Goal: Task Accomplishment & Management: Use online tool/utility

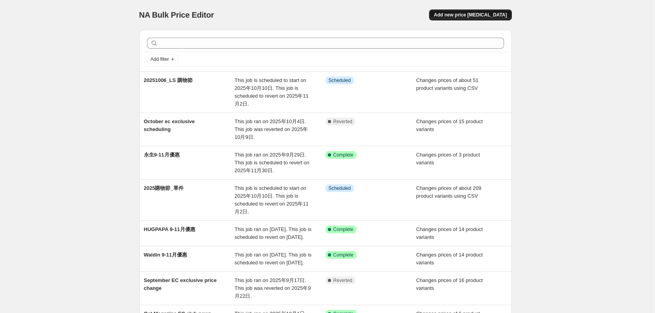
click at [489, 15] on span "Add new price [MEDICAL_DATA]" at bounding box center [470, 15] width 73 height 6
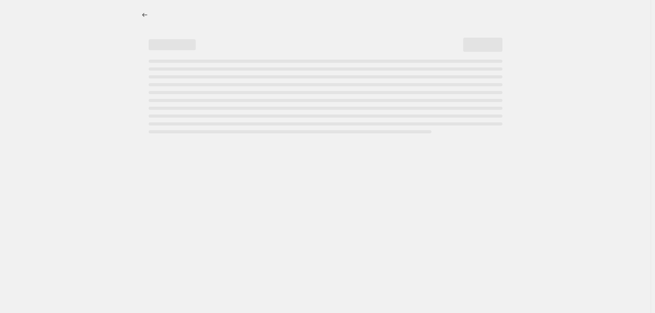
select select "percentage"
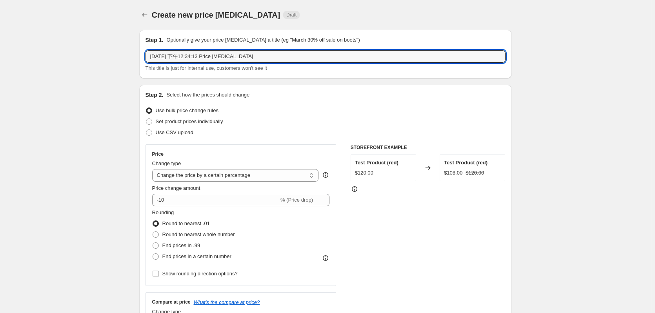
drag, startPoint x: 280, startPoint y: 54, endPoint x: 32, endPoint y: 84, distance: 250.5
type input "20251009_Shopping Festival Bundle"
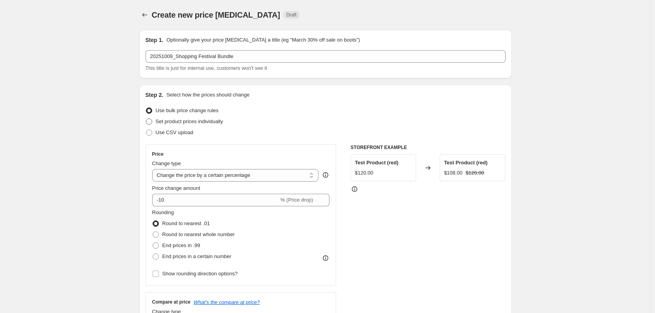
click at [206, 123] on span "Set product prices individually" at bounding box center [189, 121] width 67 height 6
click at [146, 119] on input "Set product prices individually" at bounding box center [146, 118] width 0 height 0
radio input "true"
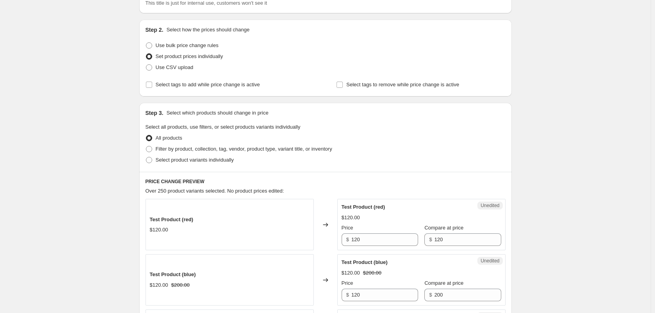
scroll to position [78, 0]
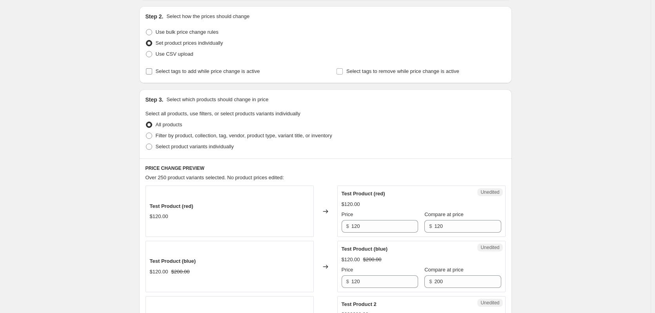
click at [211, 75] on span "Select tags to add while price change is active" at bounding box center [208, 71] width 104 height 8
click at [152, 75] on input "Select tags to add while price change is active" at bounding box center [149, 71] width 6 height 6
checkbox input "true"
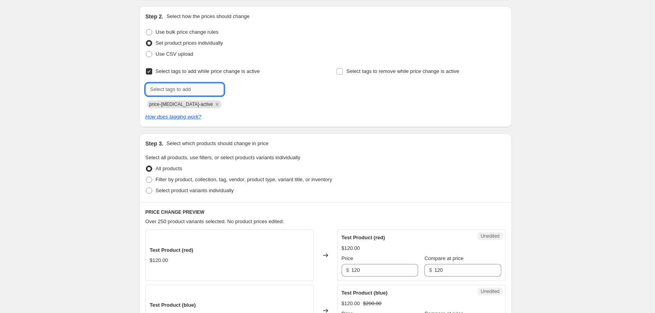
click at [203, 90] on input "text" at bounding box center [185, 89] width 78 height 13
click at [216, 104] on icon "Remove price-change-job-active" at bounding box center [217, 104] width 3 height 3
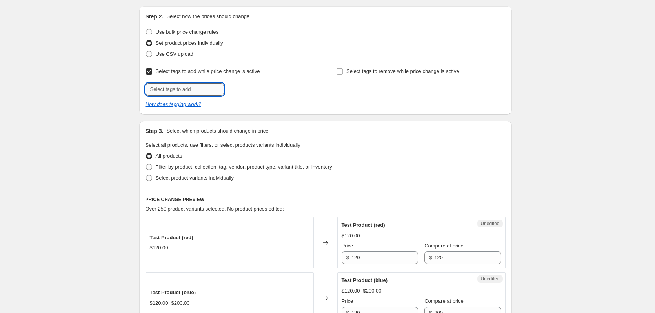
click at [194, 91] on input "text" at bounding box center [185, 89] width 78 height 13
type input "2025購物節"
click at [253, 89] on span "2025購物節" at bounding box center [253, 88] width 25 height 5
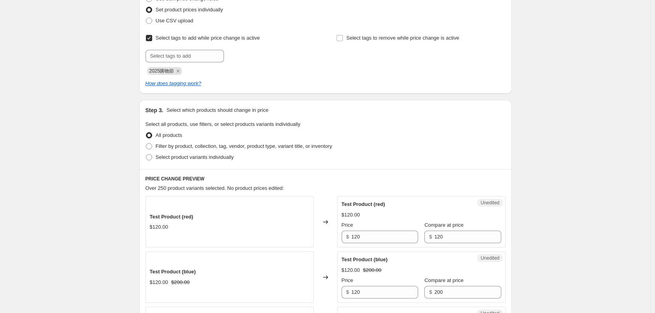
scroll to position [157, 0]
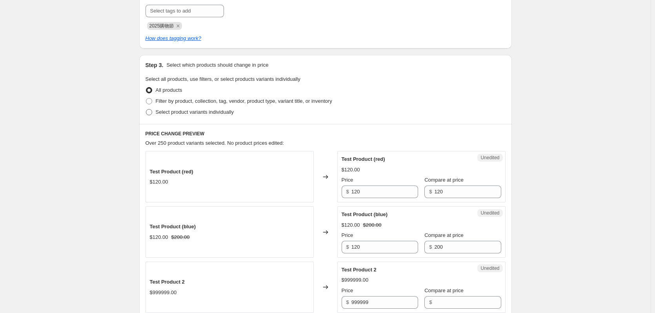
click at [164, 114] on span "Select product variants individually" at bounding box center [195, 112] width 78 height 6
click at [146, 109] on input "Select product variants individually" at bounding box center [146, 109] width 0 height 0
radio input "true"
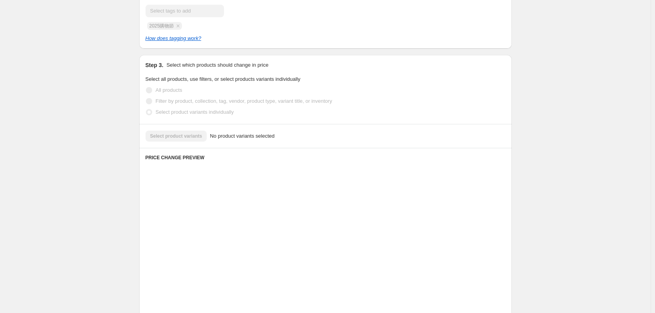
scroll to position [143, 0]
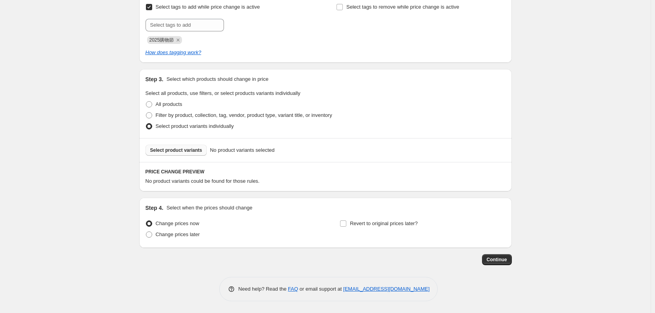
click at [197, 150] on span "Select product variants" at bounding box center [176, 150] width 52 height 6
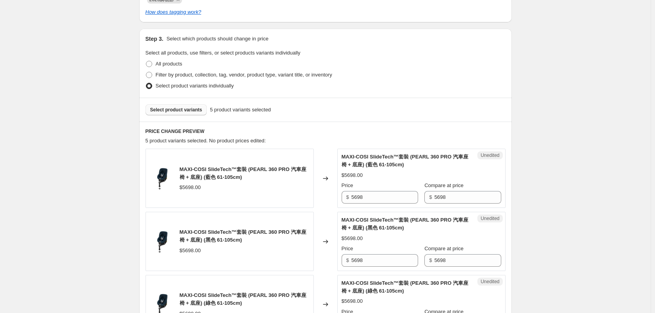
scroll to position [221, 0]
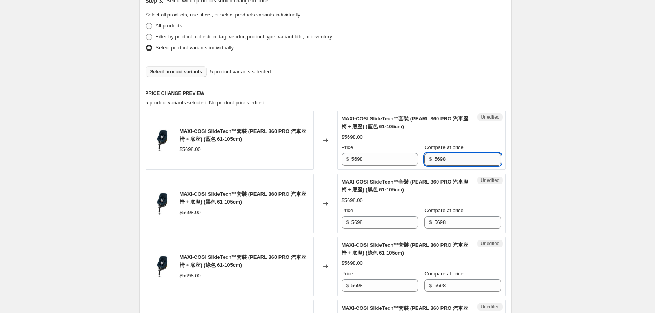
drag, startPoint x: 455, startPoint y: 159, endPoint x: 441, endPoint y: 159, distance: 13.7
click at [441, 159] on input "5698" at bounding box center [467, 159] width 67 height 13
drag, startPoint x: 382, startPoint y: 162, endPoint x: 296, endPoint y: 163, distance: 86.3
click at [296, 163] on div "MAXI-COSI SlideTech™套裝 (PEARL 360 PRO 汽車座椅 + 底座) (藍色 61-105cm) $5698.00 Changed…" at bounding box center [326, 140] width 360 height 59
type input "2699"
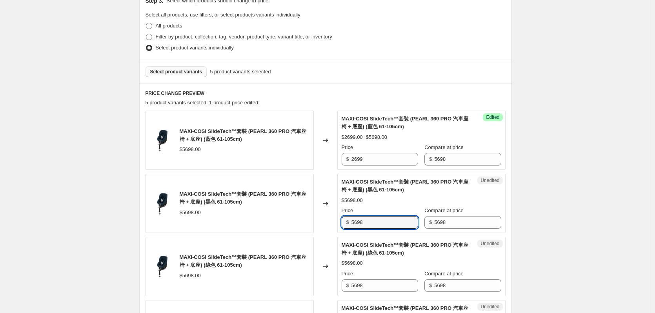
drag, startPoint x: 396, startPoint y: 220, endPoint x: 342, endPoint y: 228, distance: 54.4
click at [342, 228] on div "Unedited MAXI-COSI SlideTech™套裝 (PEARL 360 PRO 汽車座椅 + 底座) (黑色 61-105cm) $5698.0…" at bounding box center [421, 203] width 168 height 59
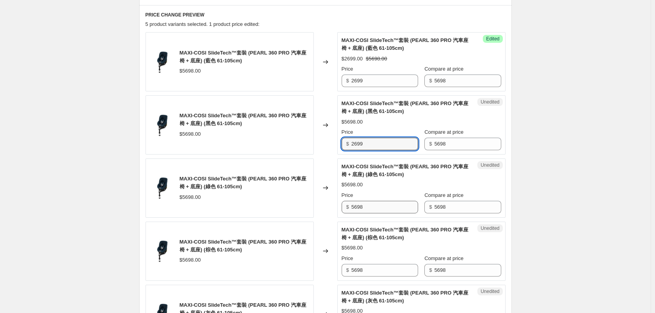
type input "2699"
drag, startPoint x: 355, startPoint y: 206, endPoint x: 340, endPoint y: 207, distance: 15.0
click at [340, 207] on div "Unedited MAXI-COSI SlideTech™套裝 (PEARL 360 PRO 汽車座椅 + 底座) (綠色 61-105cm) $5698.0…" at bounding box center [421, 187] width 168 height 59
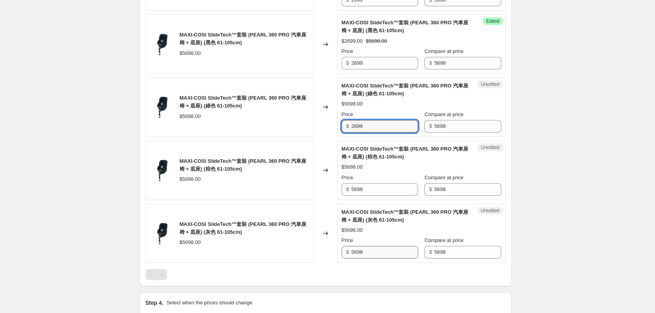
scroll to position [417, 0]
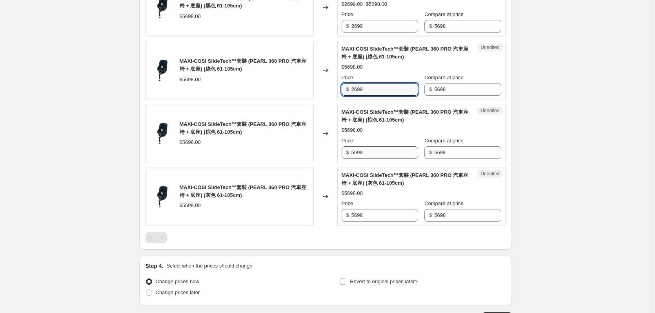
type input "2699"
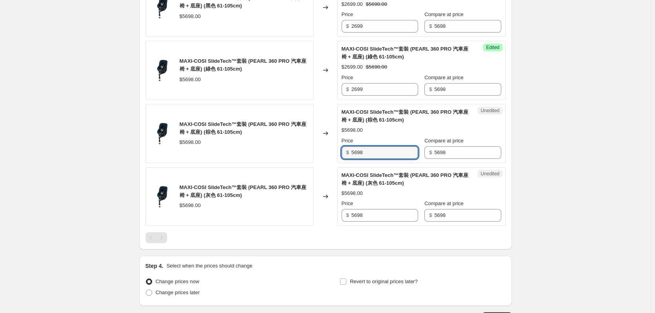
drag, startPoint x: 376, startPoint y: 157, endPoint x: 313, endPoint y: 164, distance: 63.2
click at [319, 162] on div "MAXI-COSI SlideTech™套裝 (PEARL 360 PRO 汽車座椅 + 底座) (棕色 61-105cm) $5698.00 Changed…" at bounding box center [326, 133] width 360 height 59
type input "2699"
drag, startPoint x: 388, startPoint y: 216, endPoint x: 325, endPoint y: 222, distance: 63.1
click at [325, 222] on div "MAXI-COSI SlideTech™套裝 (PEARL 360 PRO 汽車座椅 + 底座) (灰色 61-105cm) $5698.00 Changed…" at bounding box center [326, 196] width 360 height 59
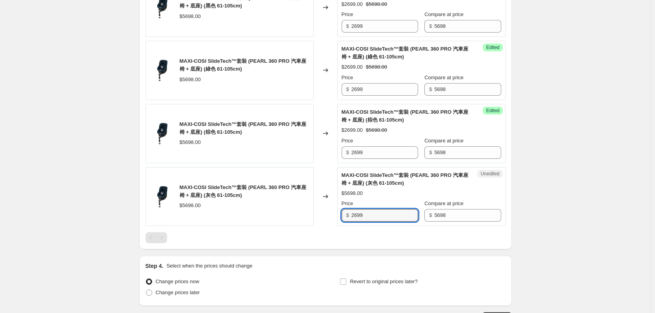
type input "2699"
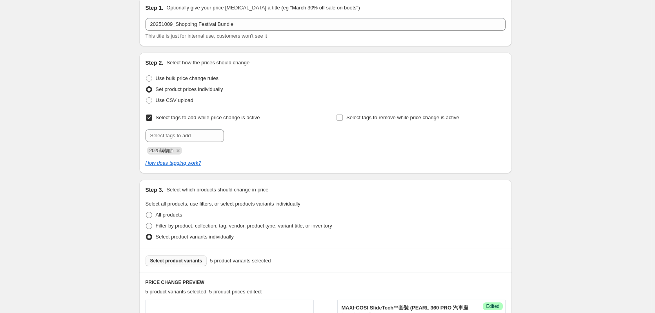
scroll to position [78, 0]
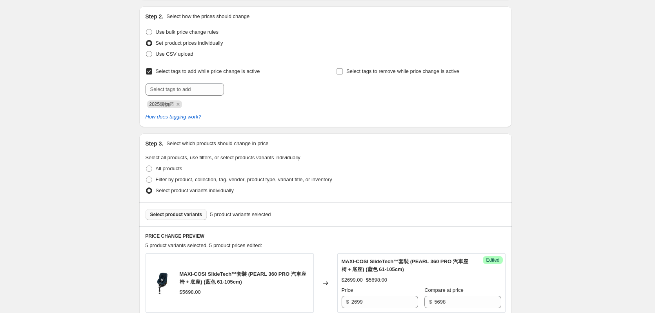
click at [179, 213] on span "Select product variants" at bounding box center [176, 214] width 52 height 6
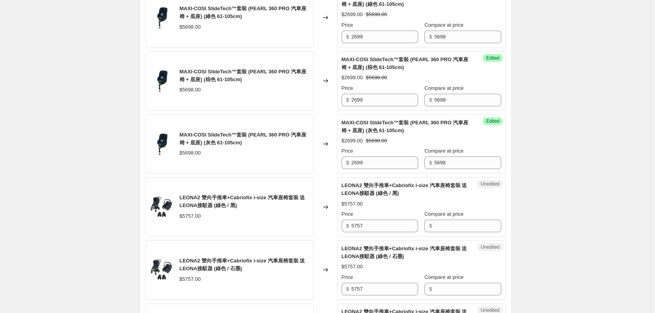
scroll to position [510, 0]
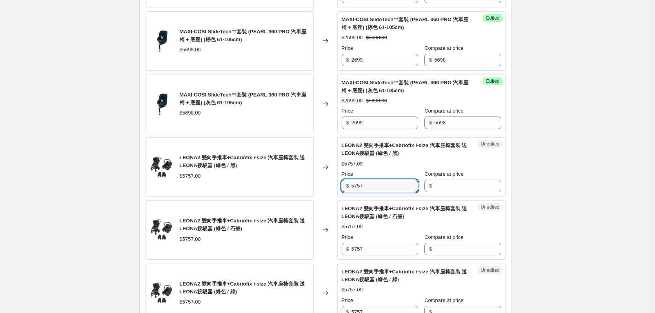
drag, startPoint x: 375, startPoint y: 183, endPoint x: 325, endPoint y: 195, distance: 51.3
click at [326, 195] on div "LEONA2 雙向手推車+Cabriofix i-size 汽車座椅套裝 送LEONA接駁器 (綠色 / 黑) $5757.00 Changed to Une…" at bounding box center [326, 166] width 360 height 59
click at [460, 184] on input "Compare at price" at bounding box center [467, 186] width 67 height 13
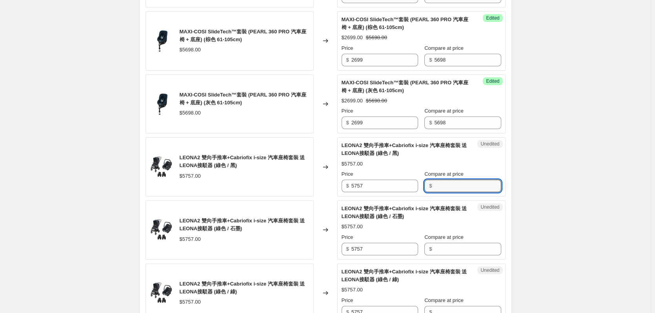
paste input "5757"
type input "5757"
click at [489, 249] on input "Compare at price" at bounding box center [467, 249] width 67 height 13
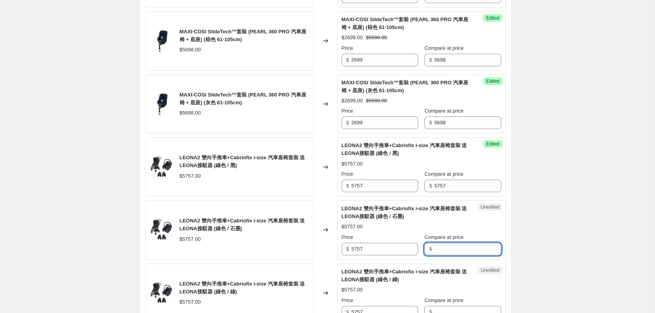
paste input "5757"
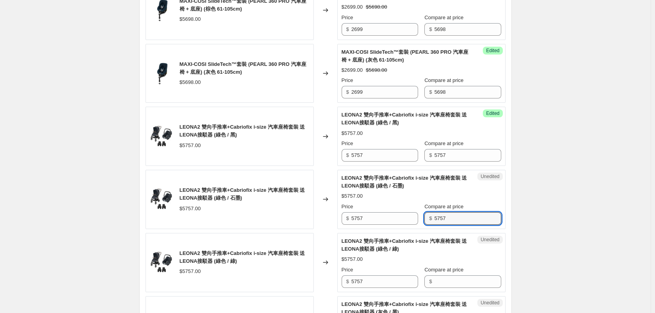
scroll to position [588, 0]
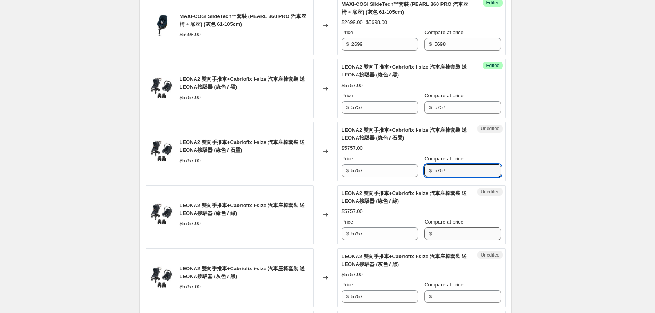
type input "5757"
click at [464, 238] on input "Compare at price" at bounding box center [467, 234] width 67 height 13
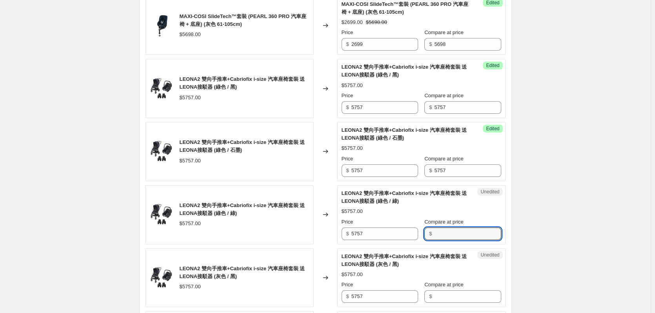
paste input "5757"
type input "5757"
click at [451, 296] on input "Compare at price" at bounding box center [467, 296] width 67 height 13
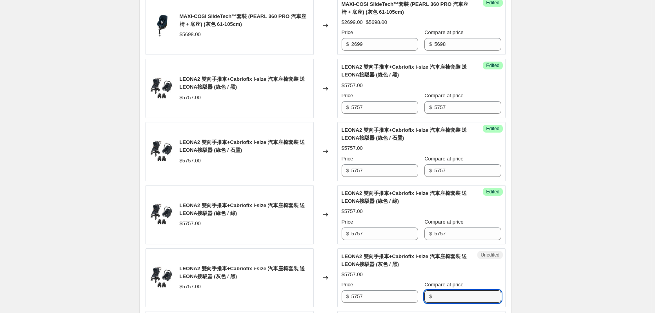
paste input "5757"
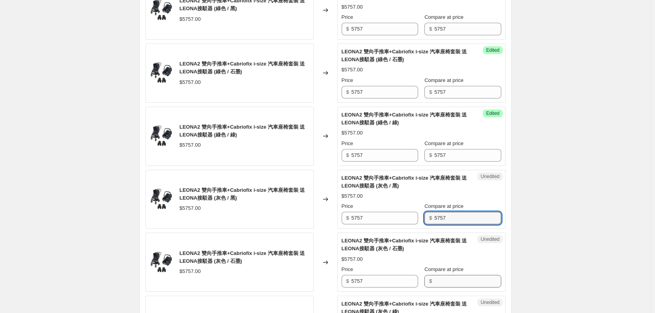
type input "5757"
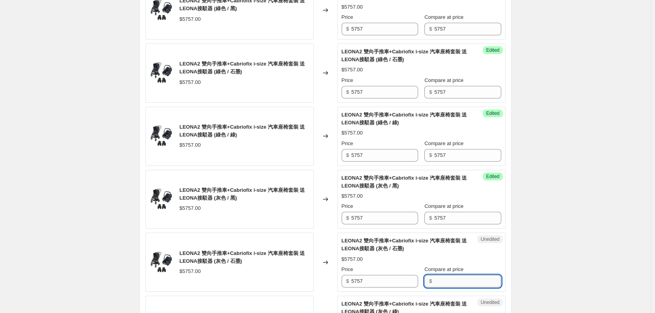
click at [454, 276] on input "Compare at price" at bounding box center [467, 281] width 67 height 13
paste input "5757"
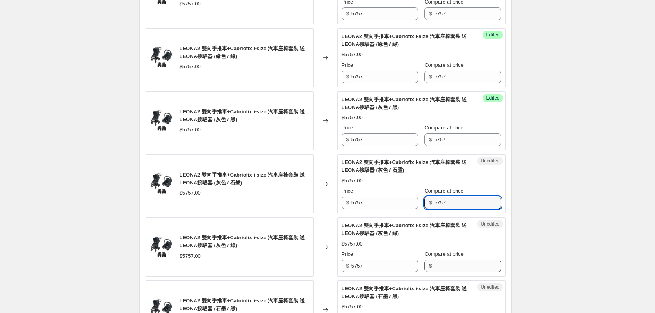
type input "5757"
click at [452, 264] on input "Compare at price" at bounding box center [467, 266] width 67 height 13
paste input "5757"
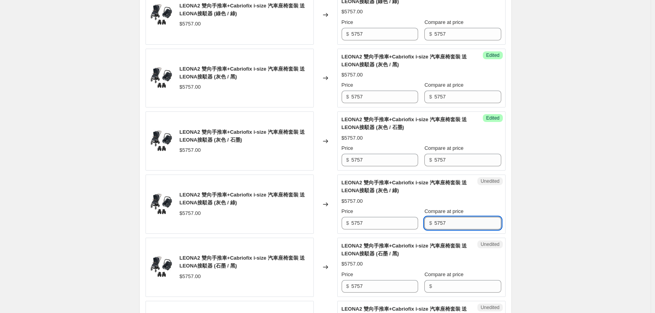
scroll to position [824, 0]
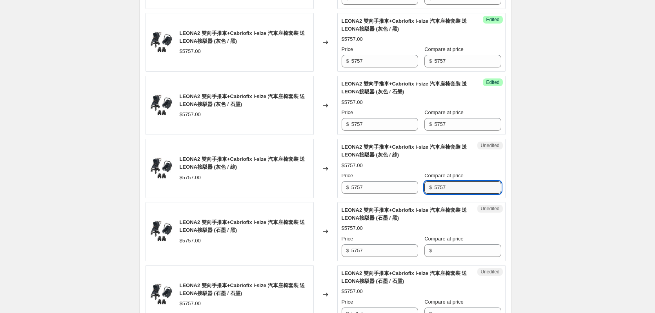
type input "5757"
click at [452, 260] on div "Unedited LEONA2 雙向手推車+Cabriofix i-size 汽車座椅套裝 送LEONA接駁器 (石墨 / 黑) $5757.00 Price…" at bounding box center [421, 231] width 168 height 59
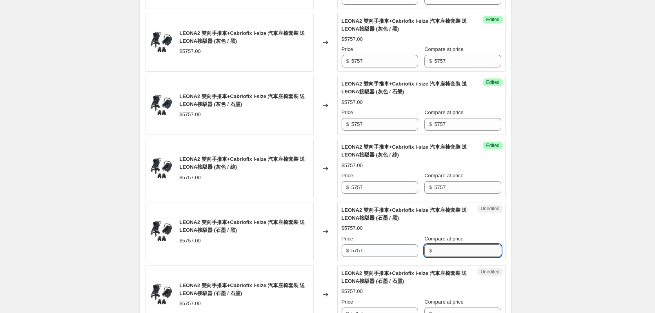
click at [450, 255] on input "Compare at price" at bounding box center [467, 250] width 67 height 13
paste input "5757"
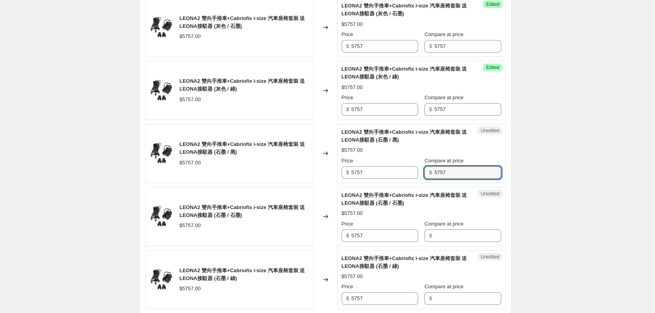
scroll to position [902, 0]
type input "5757"
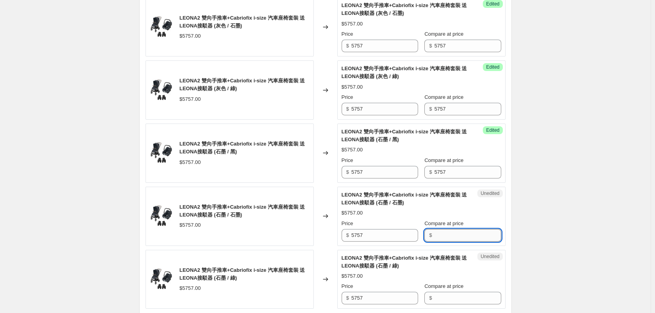
click at [450, 235] on input "Compare at price" at bounding box center [467, 235] width 67 height 13
paste input "5757"
type input "5757"
click at [451, 290] on label "Compare at price" at bounding box center [443, 286] width 39 height 8
click at [451, 292] on input "Compare at price" at bounding box center [467, 298] width 67 height 13
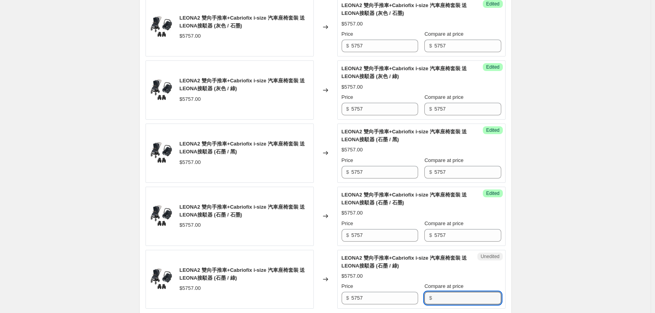
paste input "5757"
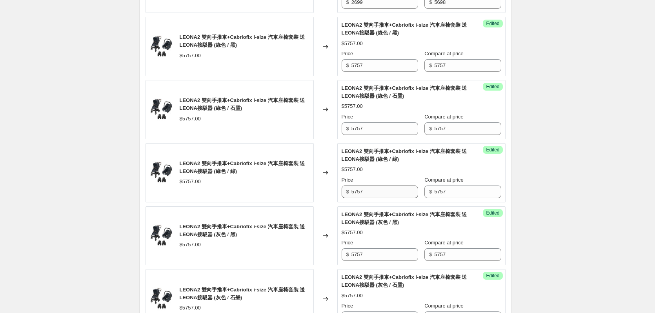
scroll to position [549, 0]
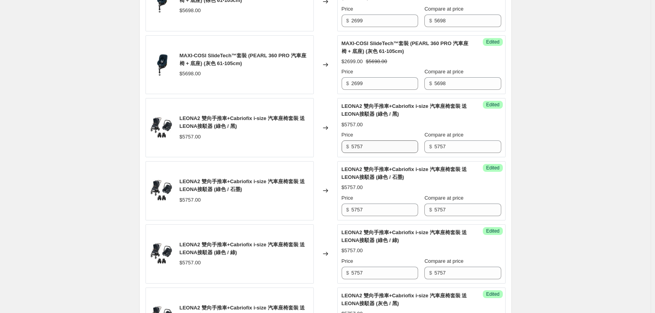
type input "5757"
drag, startPoint x: 382, startPoint y: 150, endPoint x: 325, endPoint y: 160, distance: 57.4
click at [325, 160] on div "MAXI-COSI SlideTech™套裝 (PEARL 360 PRO 汽車座椅 + 底座) (藍色 61-105cm) $5698.00 Changed…" at bounding box center [326, 222] width 360 height 879
drag, startPoint x: 366, startPoint y: 149, endPoint x: 326, endPoint y: 152, distance: 40.5
click at [326, 152] on div "LEONA2 雙向手推車+Cabriofix i-size 汽車座椅套裝 送LEONA接駁器 (綠色 / 黑) $5757.00 Changed to Suc…" at bounding box center [326, 127] width 360 height 59
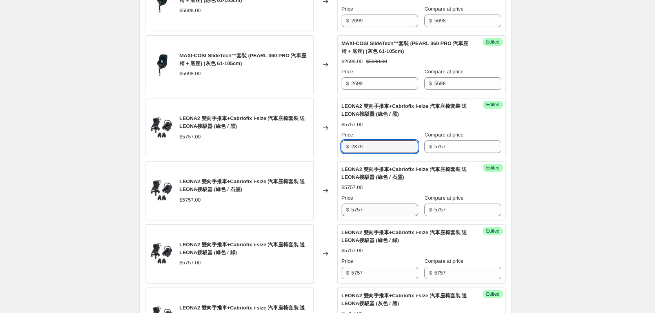
type input "2879"
drag, startPoint x: 368, startPoint y: 212, endPoint x: 329, endPoint y: 222, distance: 40.2
click at [334, 217] on div "LEONA2 雙向手推車+Cabriofix i-size 汽車座椅套裝 送LEONA接駁器 (綠色 / 石墨) $5757.00 Changed to Su…" at bounding box center [326, 190] width 360 height 59
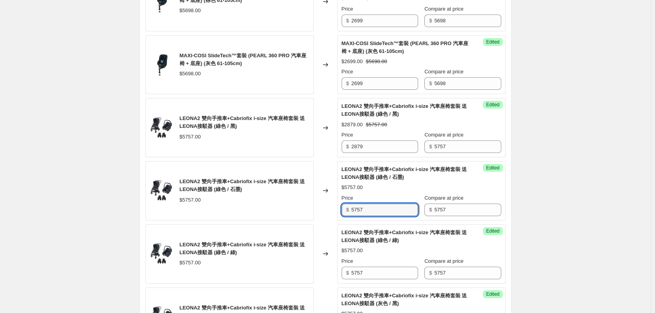
paste input "2879"
type input "2879"
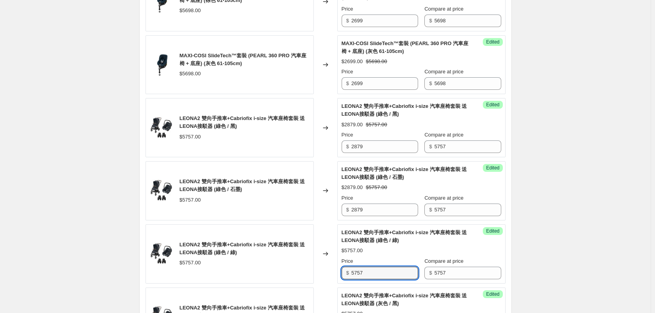
drag, startPoint x: 355, startPoint y: 268, endPoint x: 325, endPoint y: 279, distance: 31.9
click at [330, 277] on div "LEONA2 雙向手推車+Cabriofix i-size 汽車座椅套裝 送LEONA接駁器 (綠色 / 綠) $5757.00 Changed to Suc…" at bounding box center [326, 253] width 360 height 59
paste input "2879"
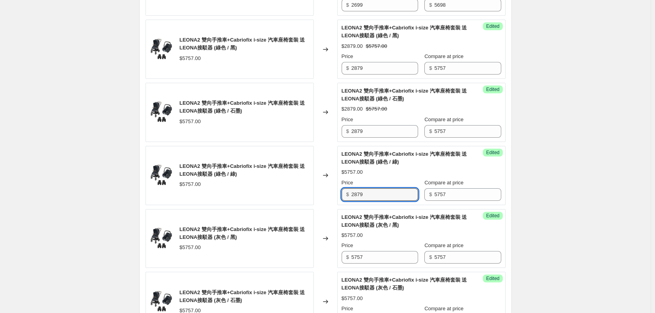
type input "2879"
click at [337, 263] on div "LEONA2 雙向手推車+Cabriofix i-size 汽車座椅套裝 送LEONA接駁器 (灰色 / 黑) $5757.00 Changed to Suc…" at bounding box center [326, 238] width 360 height 59
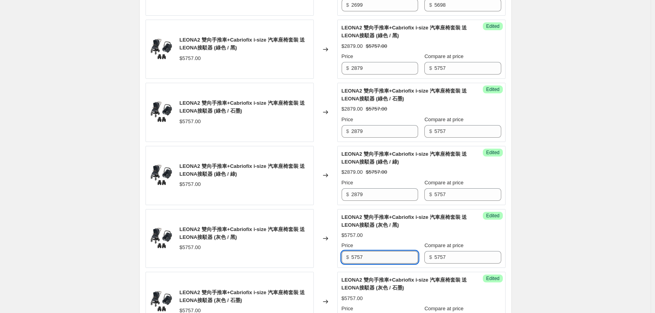
paste input "2879"
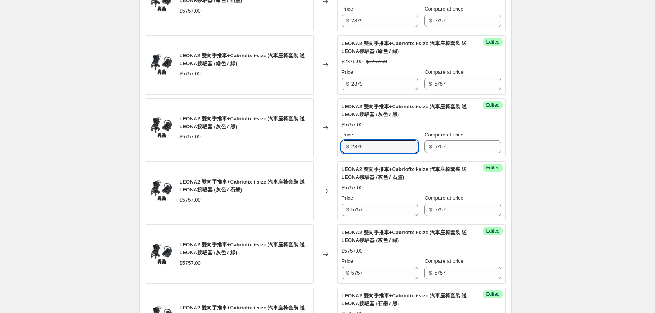
scroll to position [745, 0]
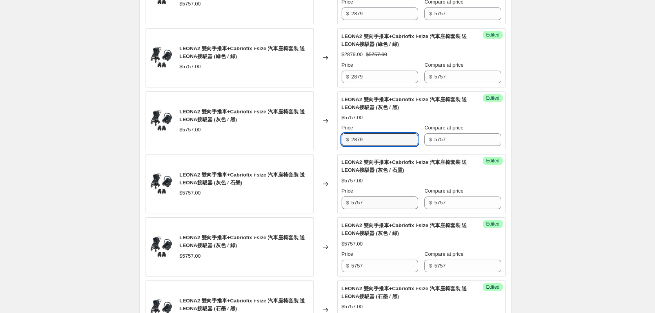
type input "2879"
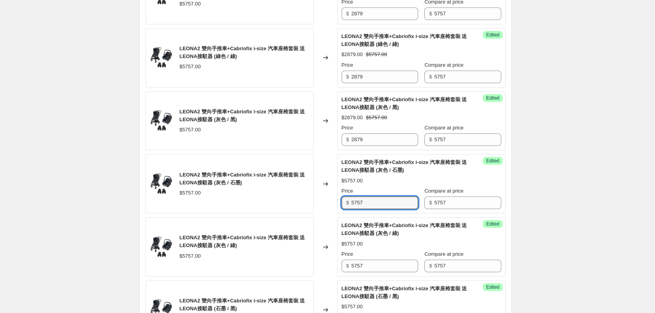
drag, startPoint x: 378, startPoint y: 204, endPoint x: 319, endPoint y: 217, distance: 60.5
click at [322, 215] on div "MAXI-COSI SlideTech™套裝 (PEARL 360 PRO 汽車座椅 + 底座) (藍色 61-105cm) $5698.00 Changed…" at bounding box center [326, 26] width 360 height 879
paste input "2879"
type input "2879"
drag, startPoint x: 367, startPoint y: 268, endPoint x: 330, endPoint y: 276, distance: 37.9
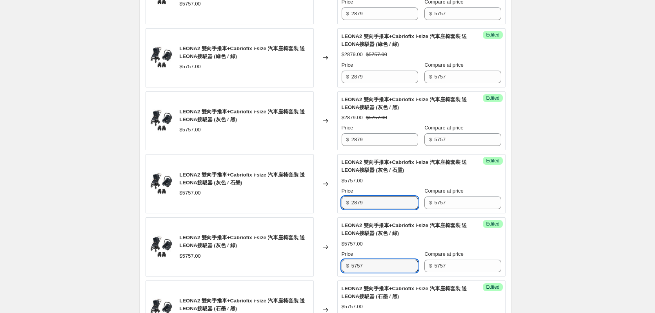
click at [330, 275] on div "LEONA2 雙向手推車+Cabriofix i-size 汽車座椅套裝 送LEONA接駁器 (灰色 / 綠) $5757.00 Changed to Suc…" at bounding box center [326, 246] width 360 height 59
paste input "2879"
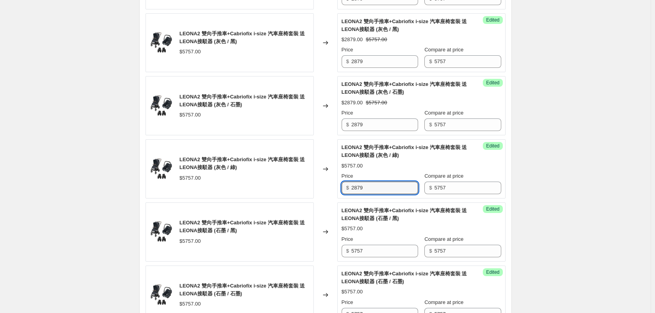
scroll to position [824, 0]
type input "2879"
click at [372, 248] on input "5757" at bounding box center [384, 250] width 67 height 13
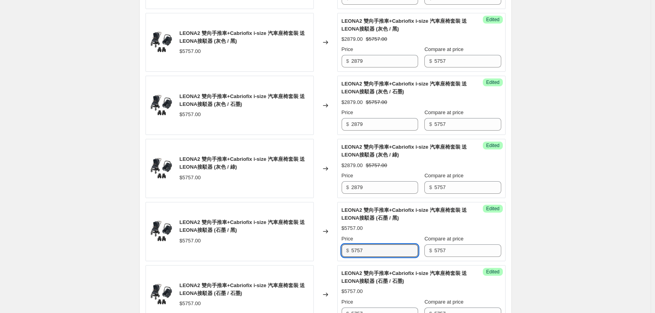
drag, startPoint x: 340, startPoint y: 256, endPoint x: 299, endPoint y: 270, distance: 44.2
paste input "2879"
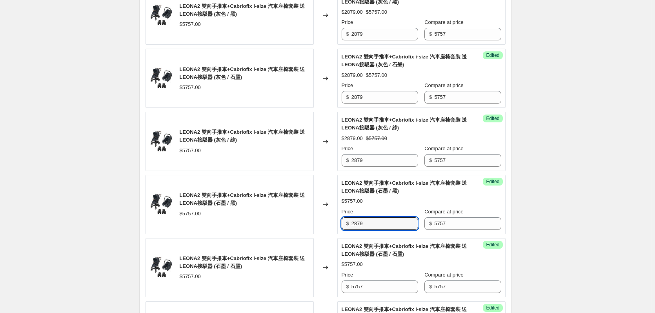
scroll to position [902, 0]
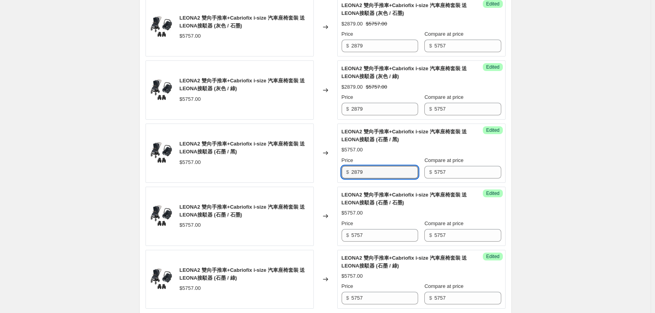
type input "2879"
drag, startPoint x: 370, startPoint y: 225, endPoint x: 351, endPoint y: 230, distance: 19.9
click at [351, 229] on div "Price $ 5757" at bounding box center [380, 231] width 76 height 22
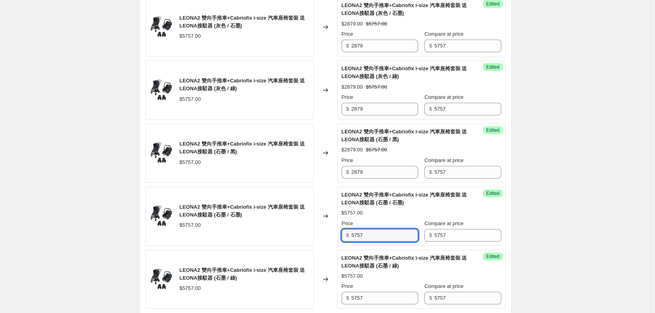
drag, startPoint x: 371, startPoint y: 240, endPoint x: 315, endPoint y: 252, distance: 56.5
paste input "2879"
type input "2879"
drag, startPoint x: 324, startPoint y: 305, endPoint x: 290, endPoint y: 313, distance: 34.6
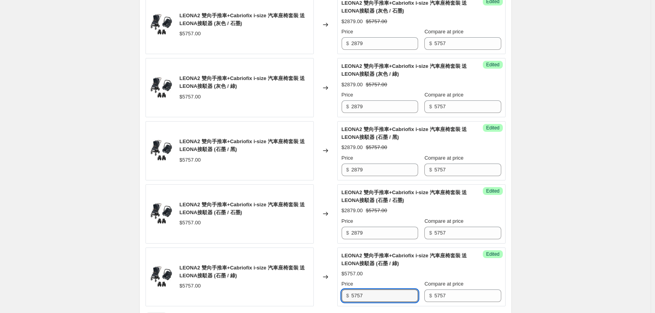
paste input "2879"
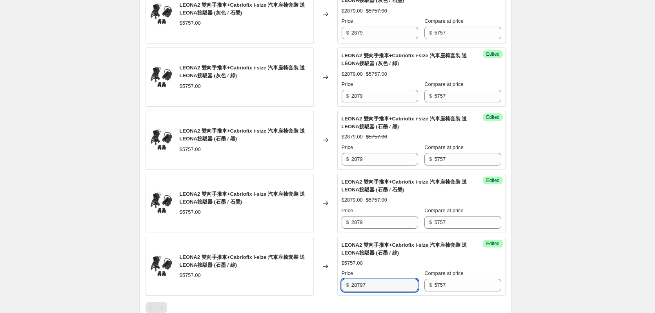
paste input "text"
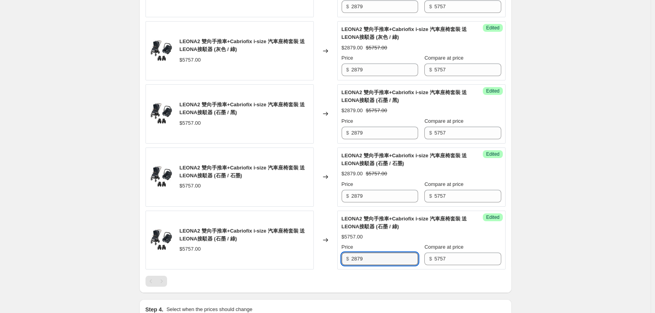
scroll to position [1043, 0]
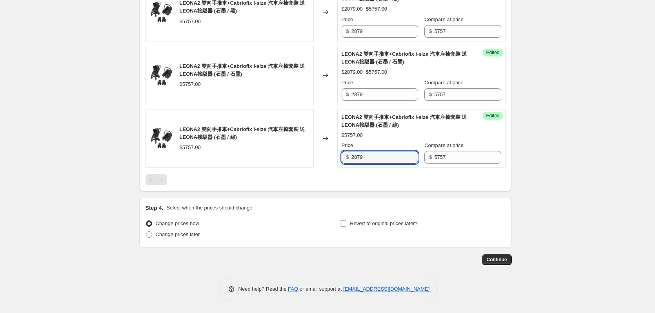
type input "2879"
click at [177, 237] on span "Change prices later" at bounding box center [178, 234] width 44 height 6
click at [146, 232] on input "Change prices later" at bounding box center [146, 231] width 0 height 0
radio input "true"
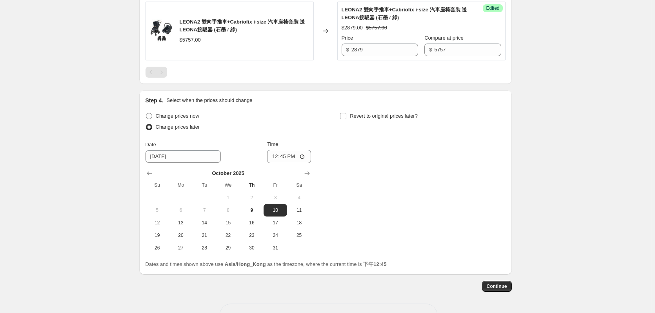
scroll to position [1161, 0]
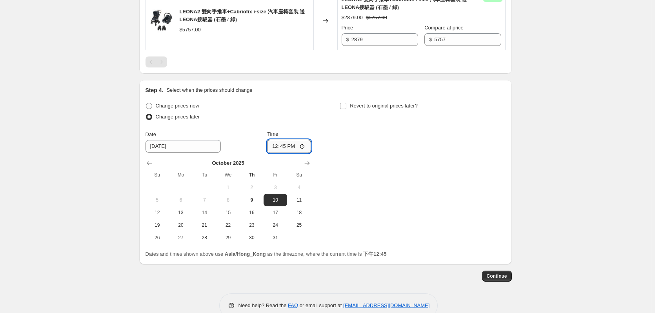
click at [288, 150] on input "12:45" at bounding box center [289, 146] width 44 height 13
type input "00:00"
click at [348, 110] on label "Revert to original prices later?" at bounding box center [379, 105] width 78 height 11
click at [346, 109] on input "Revert to original prices later?" at bounding box center [343, 106] width 6 height 6
checkbox input "true"
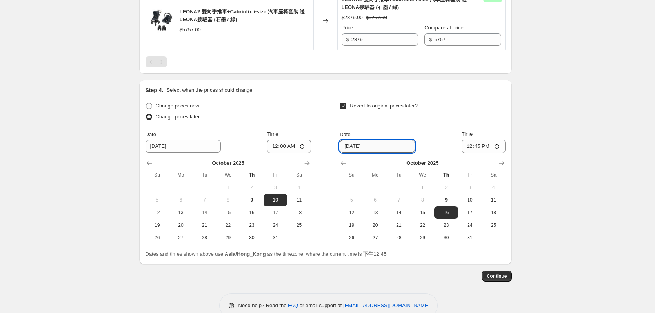
click at [375, 147] on input "[DATE]" at bounding box center [377, 146] width 75 height 13
click at [500, 161] on icon "Show next month, November 2025" at bounding box center [502, 163] width 8 height 8
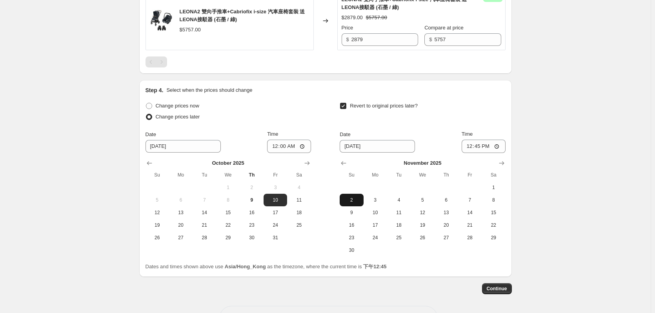
click at [355, 199] on span "2" at bounding box center [351, 200] width 17 height 6
type input "[DATE]"
click at [480, 147] on input "12:45" at bounding box center [484, 146] width 44 height 13
type input "23:59"
click at [378, 197] on span "3" at bounding box center [375, 200] width 17 height 6
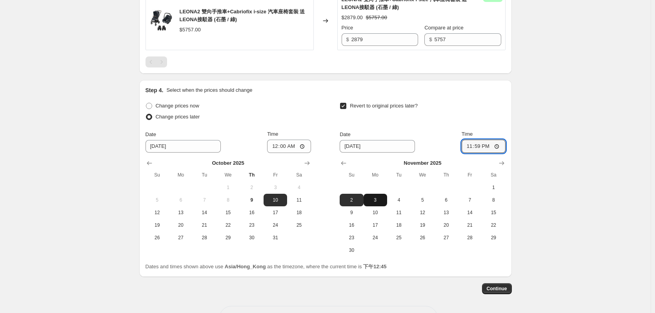
type input "[DATE]"
click at [476, 145] on input "23:59" at bounding box center [484, 146] width 44 height 13
type input "00:00"
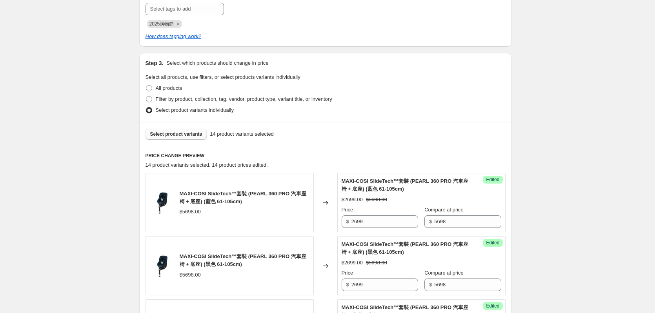
scroll to position [102, 0]
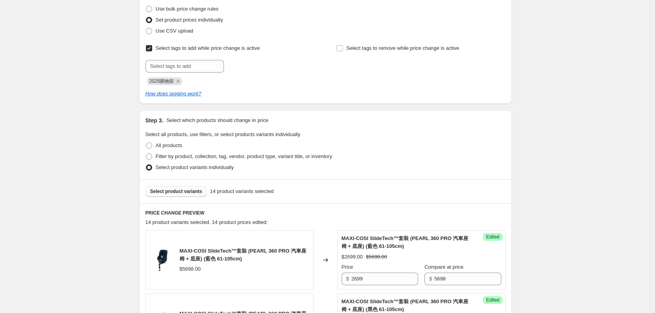
click at [179, 195] on button "Select product variants" at bounding box center [177, 191] width 62 height 11
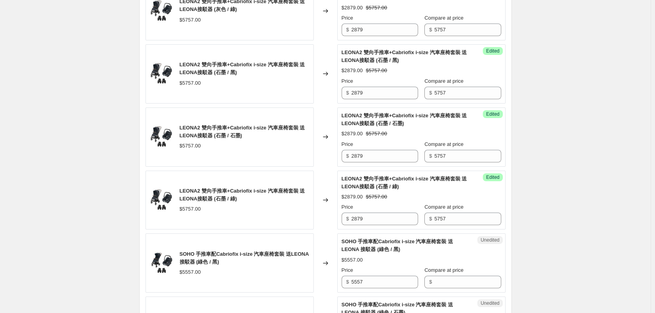
scroll to position [1043, 0]
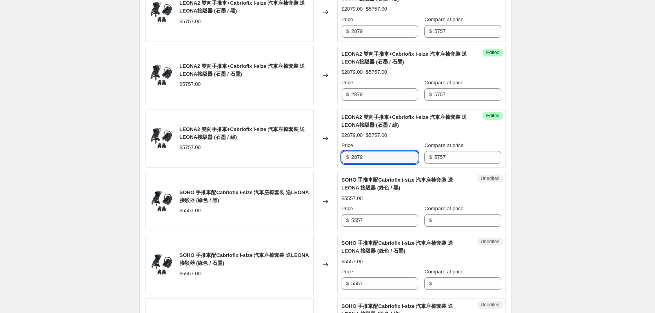
drag, startPoint x: 390, startPoint y: 157, endPoint x: 320, endPoint y: 159, distance: 70.2
click at [320, 159] on div "LEONA2 雙向手推車+Cabriofix i-size 汽車座椅套裝 送LEONA接駁器 (石墨 / 綠) $5757.00 Changed to Suc…" at bounding box center [326, 138] width 360 height 59
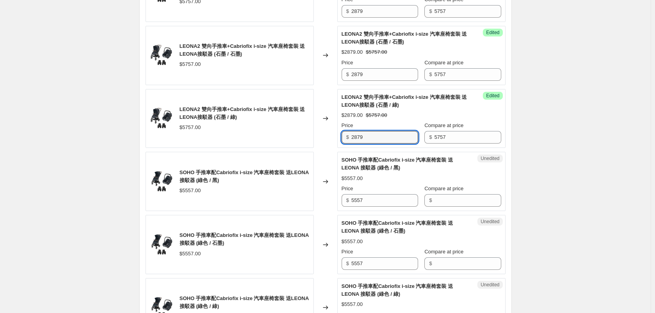
scroll to position [1082, 0]
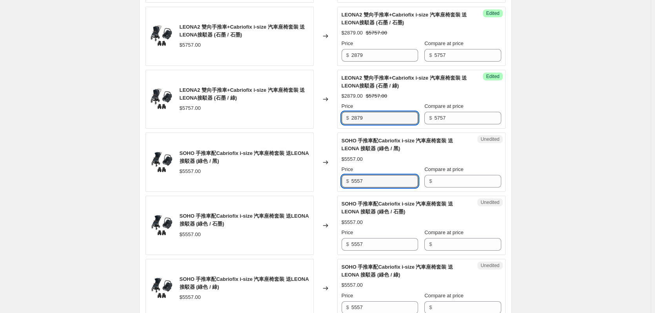
click at [337, 182] on div "SOHO 手推車配Cabriofix i-size 汽車座椅套裝 送LEONA 接駁器 (綠色 / 黑) $5557.00 Changed to Unedit…" at bounding box center [326, 162] width 360 height 59
click at [453, 181] on input "Compare at price" at bounding box center [467, 181] width 67 height 13
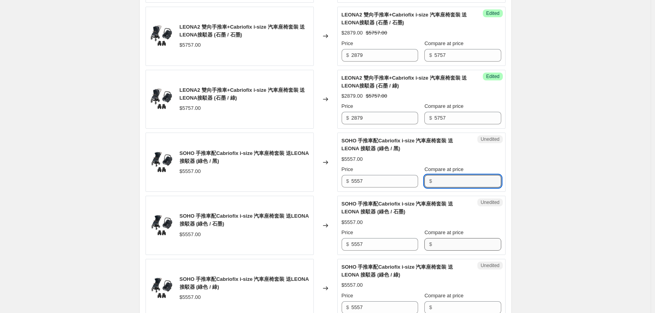
paste input "5557"
type input "5557"
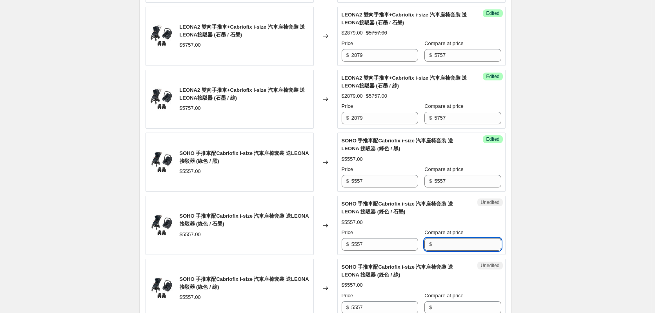
click at [452, 242] on input "Compare at price" at bounding box center [467, 244] width 67 height 13
paste input "5557"
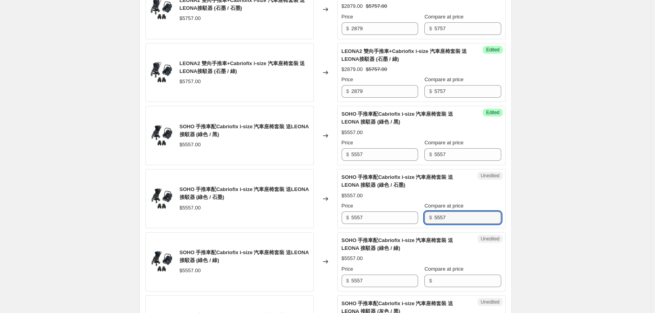
scroll to position [1200, 0]
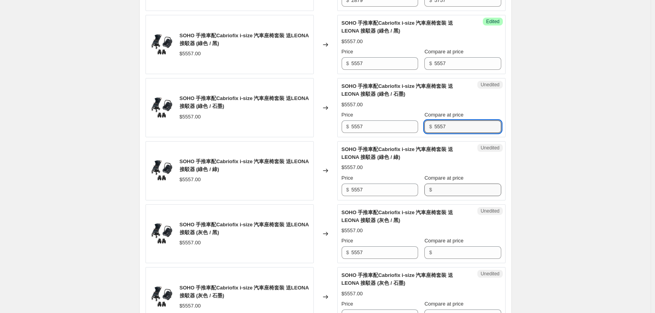
type input "5557"
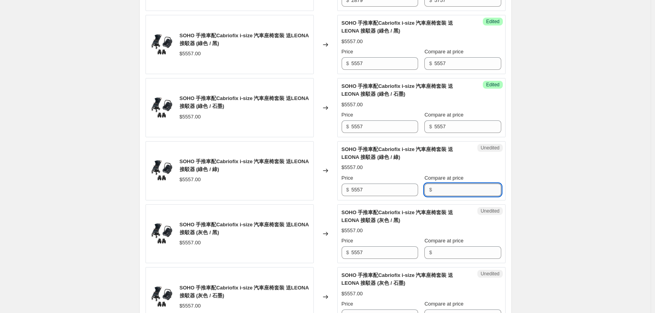
click at [446, 193] on input "Compare at price" at bounding box center [467, 190] width 67 height 13
paste input "5557"
type input "5557"
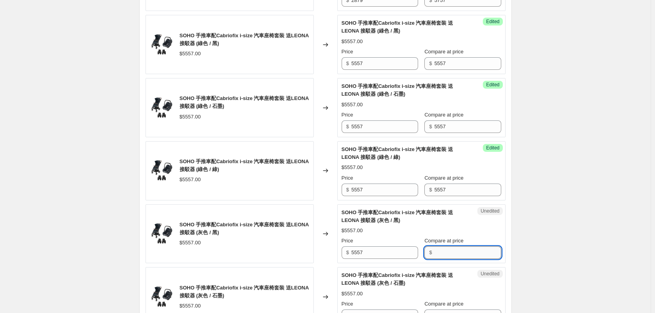
click at [453, 252] on input "Compare at price" at bounding box center [467, 252] width 67 height 13
paste input "5557"
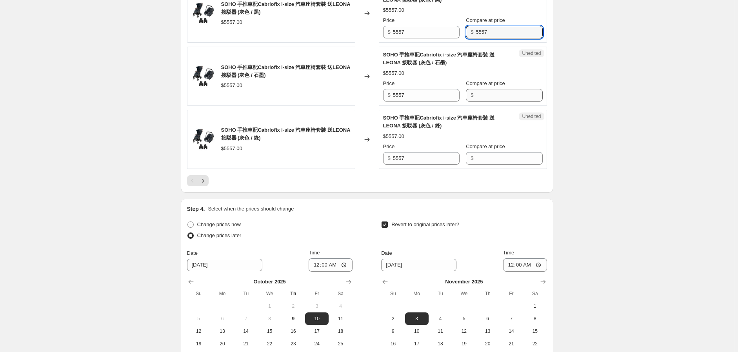
type input "5557"
click at [496, 93] on input "Compare at price" at bounding box center [509, 95] width 67 height 13
paste input "5557"
type input "5557"
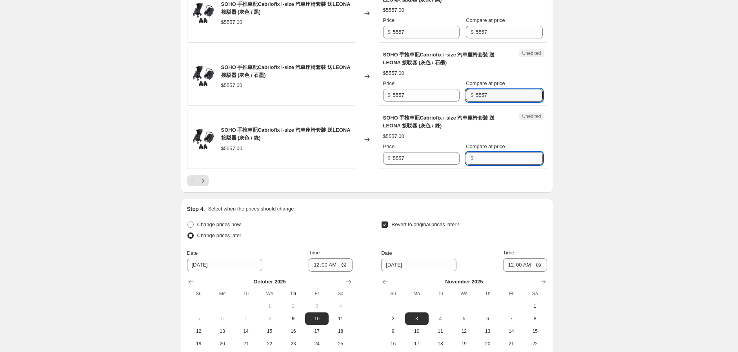
click at [486, 155] on input "Compare at price" at bounding box center [509, 158] width 67 height 13
paste input "5557"
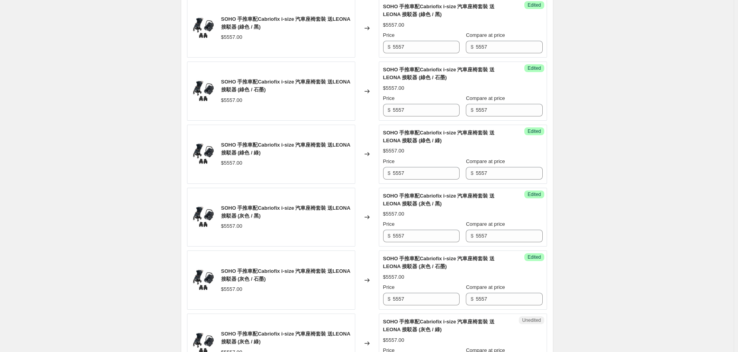
scroll to position [1159, 0]
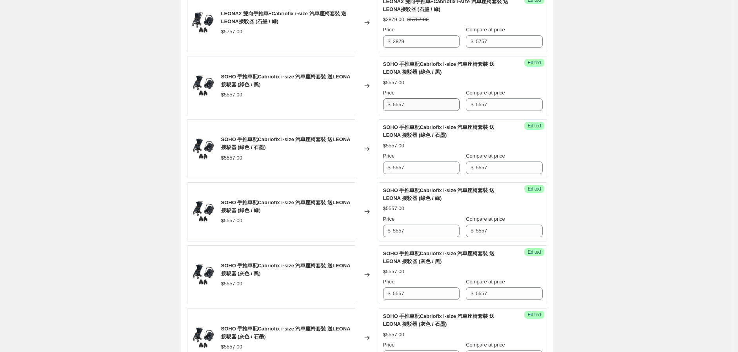
type input "5557"
drag, startPoint x: 411, startPoint y: 109, endPoint x: 378, endPoint y: 114, distance: 33.3
click at [382, 113] on div "Success Edited SOHO 手推車配Cabriofix i-size 汽車座椅套裝 送LEONA 接駁器 (綠色 / 黑) $5557.00 Pr…" at bounding box center [463, 85] width 168 height 59
drag, startPoint x: 417, startPoint y: 110, endPoint x: 371, endPoint y: 119, distance: 46.9
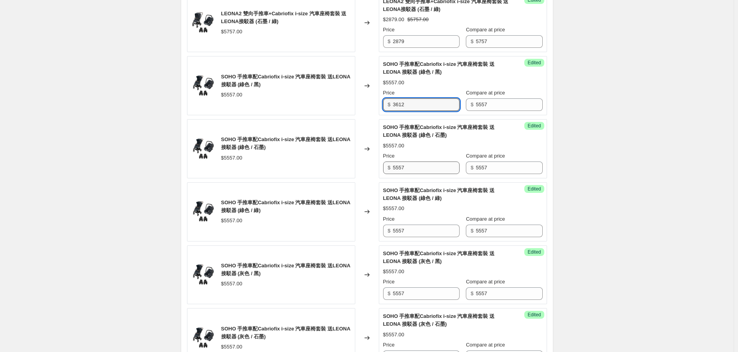
type input "3612"
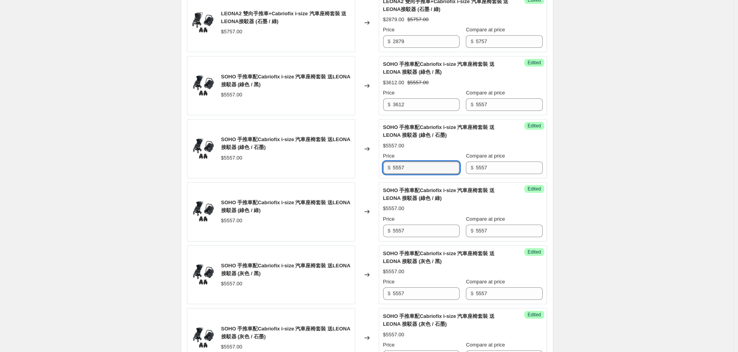
drag, startPoint x: 416, startPoint y: 168, endPoint x: 394, endPoint y: 180, distance: 24.9
click at [397, 171] on input "5557" at bounding box center [426, 168] width 67 height 13
click at [408, 169] on input "5557" at bounding box center [426, 168] width 67 height 13
drag, startPoint x: 399, startPoint y: 168, endPoint x: 379, endPoint y: 174, distance: 21.0
click at [379, 174] on div "SOHO 手推車配Cabriofix i-size 汽車座椅套裝 送LEONA 接駁器 (綠色 / 石墨) $5557.00 Changed to Succe…" at bounding box center [367, 148] width 360 height 59
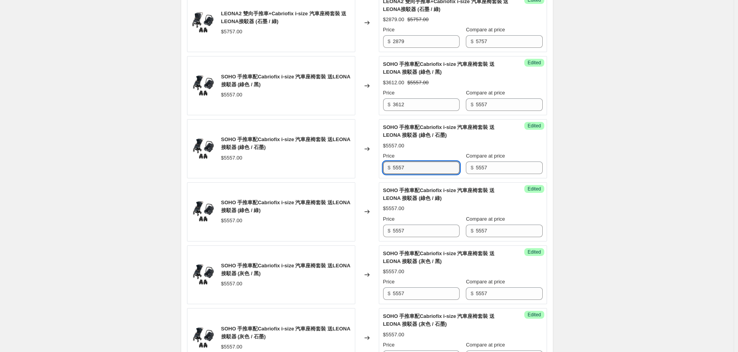
paste input "3612"
type input "3612"
drag, startPoint x: 412, startPoint y: 231, endPoint x: 365, endPoint y: 248, distance: 50.6
paste input "3612"
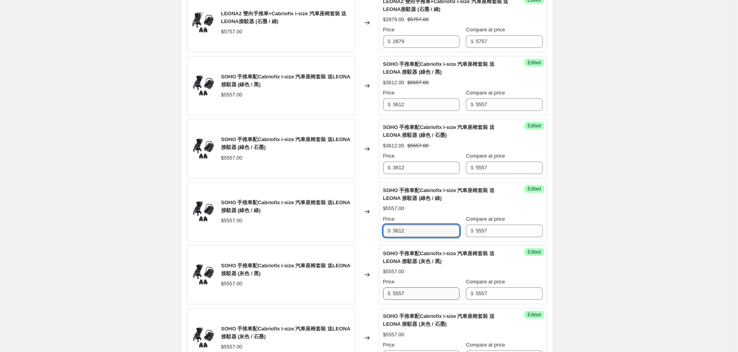
type input "3612"
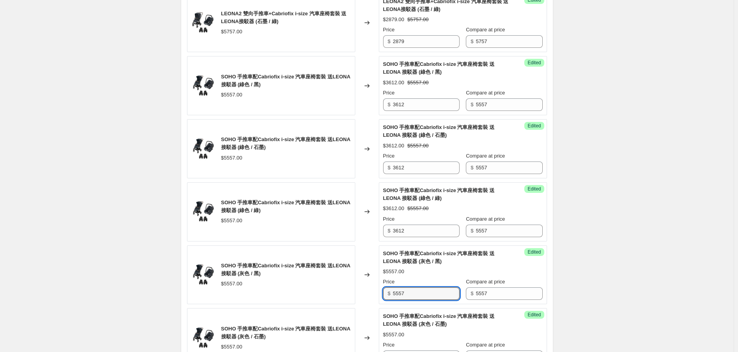
drag, startPoint x: 397, startPoint y: 300, endPoint x: 364, endPoint y: 311, distance: 35.0
paste input "3612"
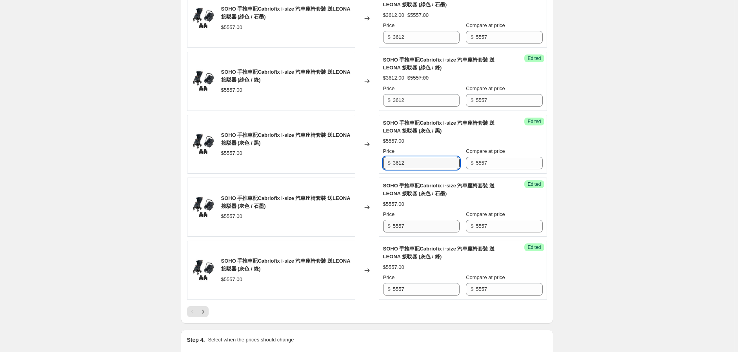
type input "3612"
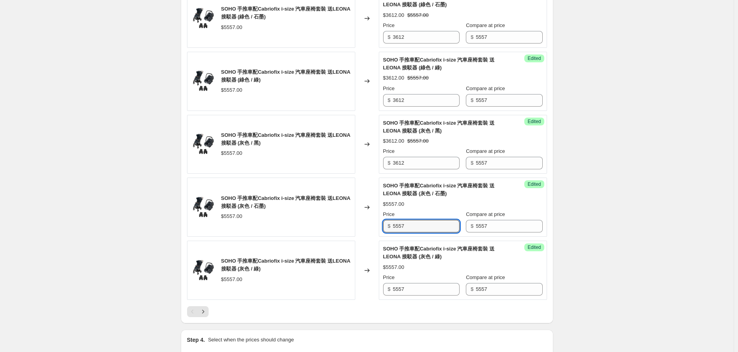
drag, startPoint x: 411, startPoint y: 226, endPoint x: 372, endPoint y: 244, distance: 43.2
click at [367, 236] on div "SOHO 手推車配Cabriofix i-size 汽車座椅套裝 送LEONA 接駁器 (灰色 / 石墨) $5557.00 Changed to Succe…" at bounding box center [367, 207] width 360 height 59
paste input "3612"
type input "3612"
drag, startPoint x: 418, startPoint y: 284, endPoint x: 362, endPoint y: 297, distance: 57.6
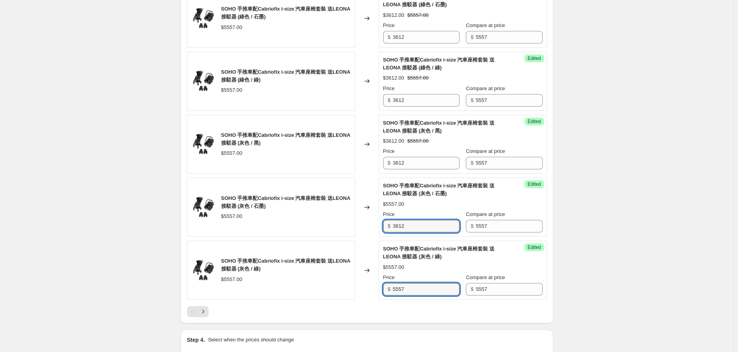
click at [357, 296] on div "SOHO 手推車配Cabriofix i-size 汽車座椅套裝 送LEONA 接駁器 (灰色 / 綠) $5557.00 Changed to Succes…" at bounding box center [367, 270] width 360 height 59
paste input "3612"
type input "3612"
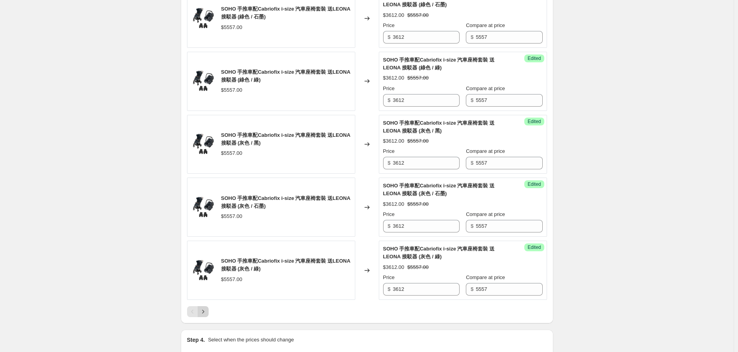
click at [206, 313] on icon "Next" at bounding box center [203, 312] width 8 height 8
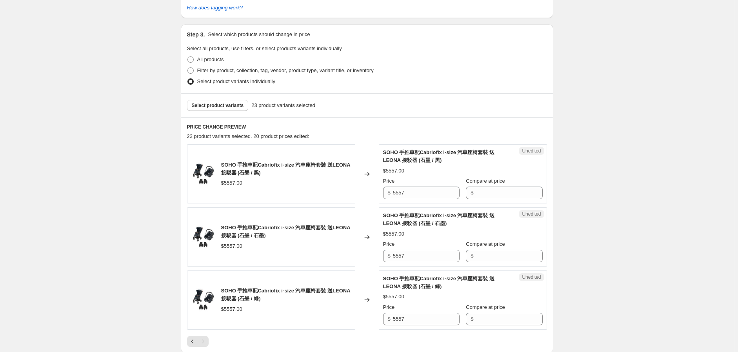
scroll to position [144, 0]
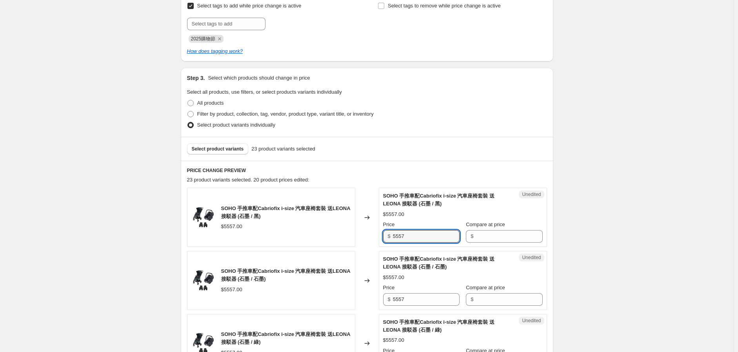
click at [349, 243] on div "SOHO 手推車配Cabriofix i-size 汽車座椅套裝 送LEONA 接駁器 (石墨 / 黑) $5557.00 Changed to Unedit…" at bounding box center [367, 217] width 360 height 59
click at [504, 234] on input "Compare at price" at bounding box center [509, 236] width 67 height 13
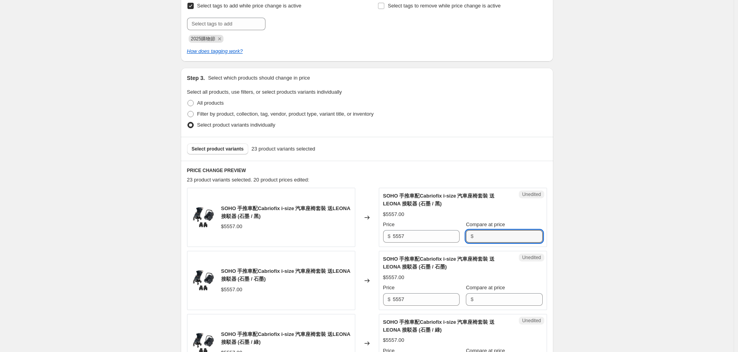
paste input "5557"
type input "5557"
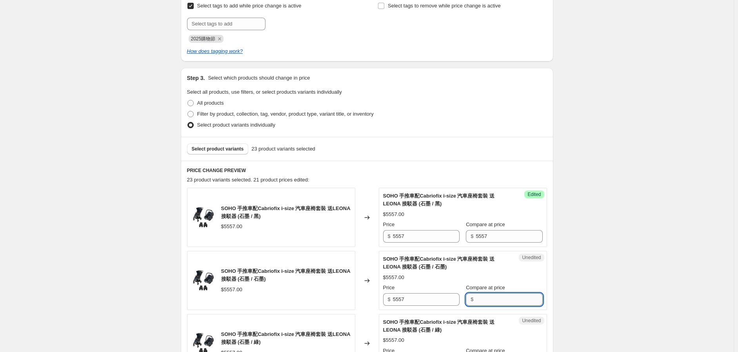
click at [499, 303] on input "Compare at price" at bounding box center [509, 299] width 67 height 13
paste input "5557"
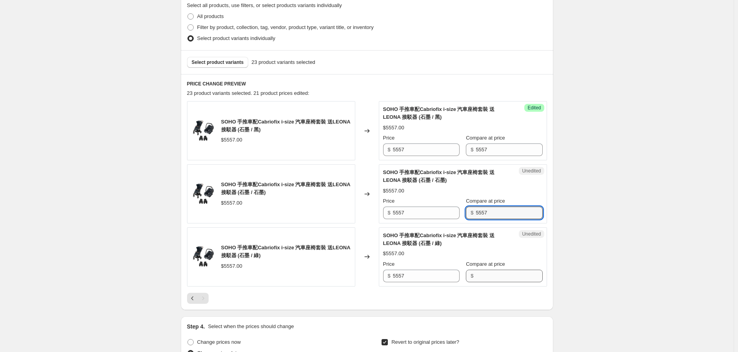
scroll to position [231, 0]
type input "5557"
click at [497, 279] on input "Compare at price" at bounding box center [509, 275] width 67 height 13
paste input "5557"
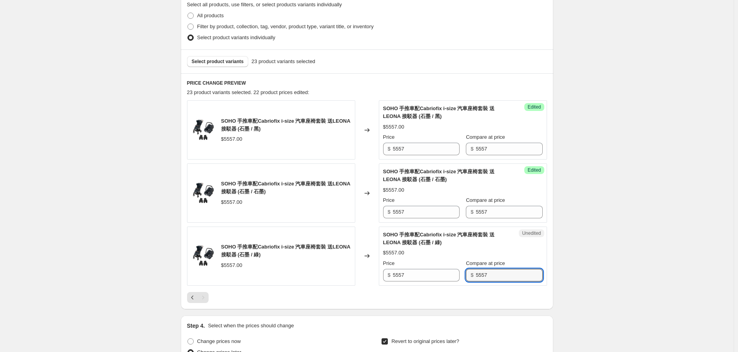
type input "5557"
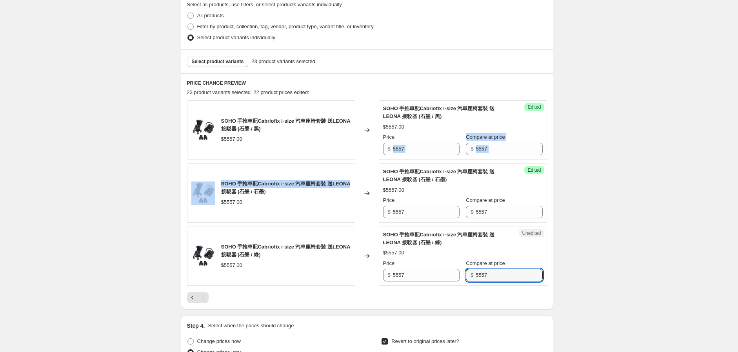
drag, startPoint x: 416, startPoint y: 155, endPoint x: 353, endPoint y: 166, distance: 63.7
click at [353, 166] on div "SOHO 手推車配Cabriofix i-size 汽車座椅套裝 送LEONA 接駁器 (石墨 / 黑) $5557.00 Changed to Succes…" at bounding box center [367, 192] width 360 height 185
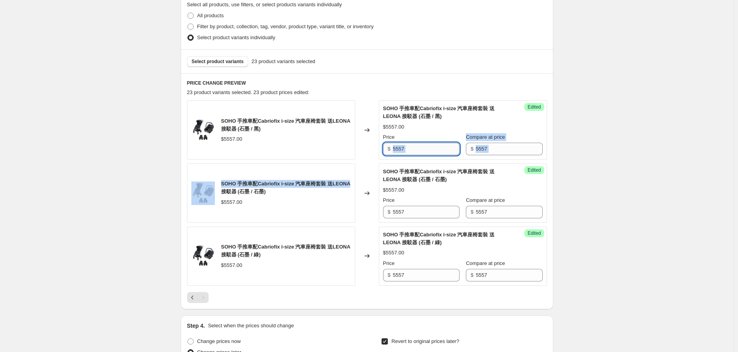
click at [413, 150] on input "5557" at bounding box center [426, 149] width 67 height 13
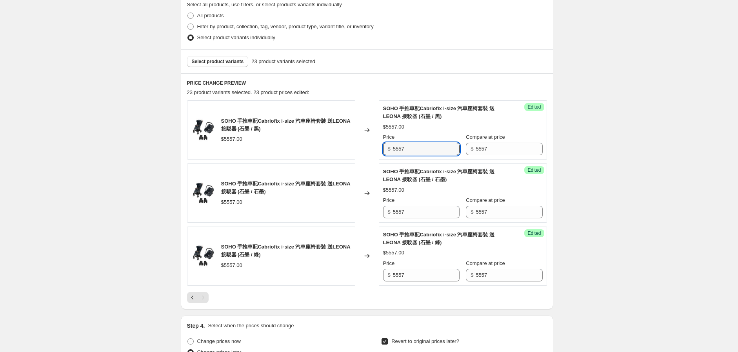
drag, startPoint x: 414, startPoint y: 150, endPoint x: 380, endPoint y: 152, distance: 33.8
click at [380, 152] on div "SOHO 手推車配Cabriofix i-size 汽車座椅套裝 送LEONA 接駁器 (石墨 / 黑) $5557.00 Changed to Succes…" at bounding box center [367, 129] width 360 height 59
drag, startPoint x: 355, startPoint y: 156, endPoint x: 343, endPoint y: 158, distance: 12.4
click at [343, 158] on div "SOHO 手推車配Cabriofix i-size 汽車座椅套裝 送LEONA 接駁器 (石墨 / 黑) $5557.00 Changed to Succes…" at bounding box center [367, 129] width 360 height 59
type input "3612"
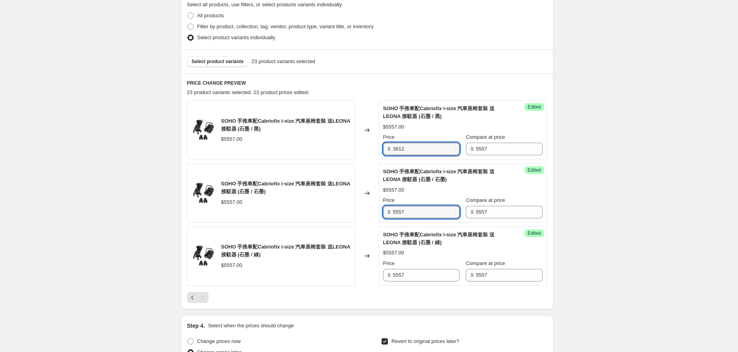
click at [374, 216] on div "SOHO 手推車配Cabriofix i-size 汽車座椅套裝 送LEONA 接駁器 (石墨 / 石墨) $5557.00 Changed to Succe…" at bounding box center [367, 193] width 360 height 59
paste input "3612"
type input "3612"
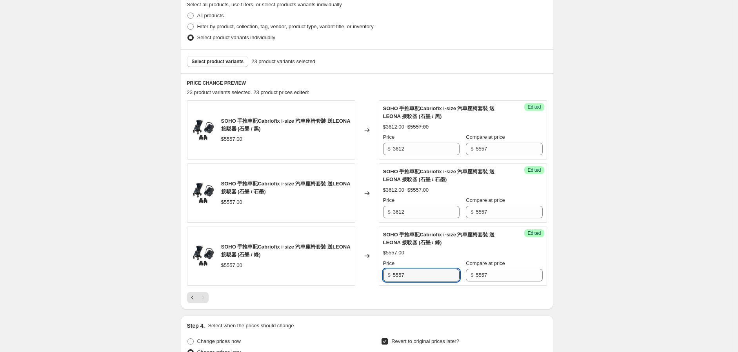
drag, startPoint x: 396, startPoint y: 275, endPoint x: 371, endPoint y: 280, distance: 25.9
click at [374, 280] on div "SOHO 手推車配Cabriofix i-size 汽車座椅套裝 送LEONA 接駁器 (石墨 / 綠) $5557.00 Changed to Succes…" at bounding box center [367, 256] width 360 height 59
paste input "3612"
type input "3612"
click at [103, 240] on div "Create new price [MEDICAL_DATA]. This page is ready Create new price [MEDICAL_D…" at bounding box center [367, 173] width 734 height 809
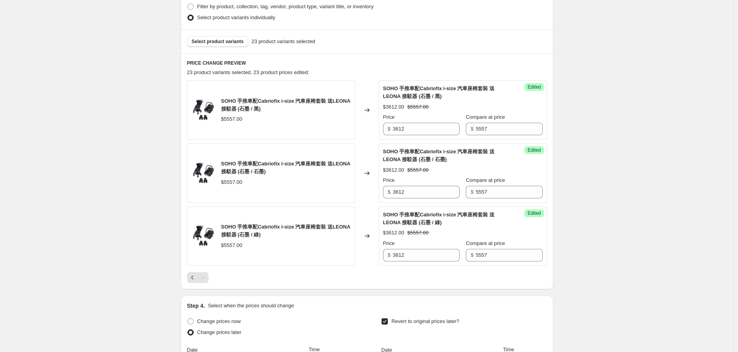
scroll to position [188, 0]
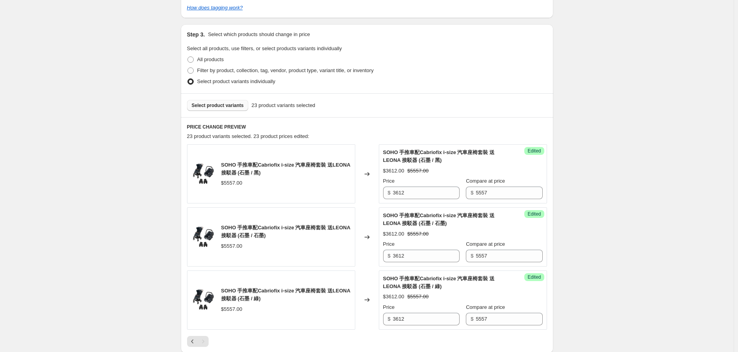
click at [217, 101] on button "Select product variants" at bounding box center [218, 105] width 62 height 11
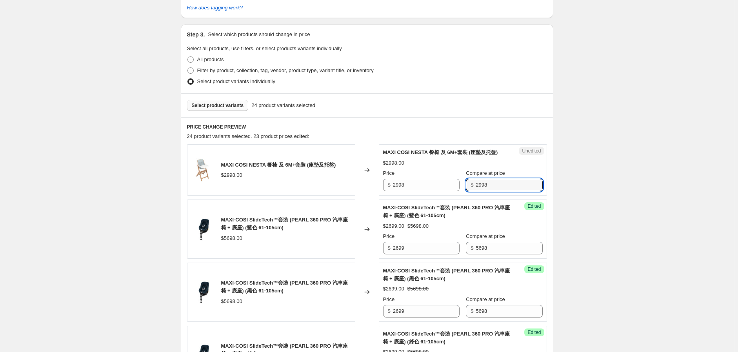
drag, startPoint x: 485, startPoint y: 191, endPoint x: 442, endPoint y: 203, distance: 44.5
click at [442, 196] on div "Unedited MAXI COSI NESTA 餐椅 及 6M+套裝 (座墊及托盤) $2998.00 Price $ 2998 Compare at pr…" at bounding box center [463, 169] width 168 height 51
type input "3198"
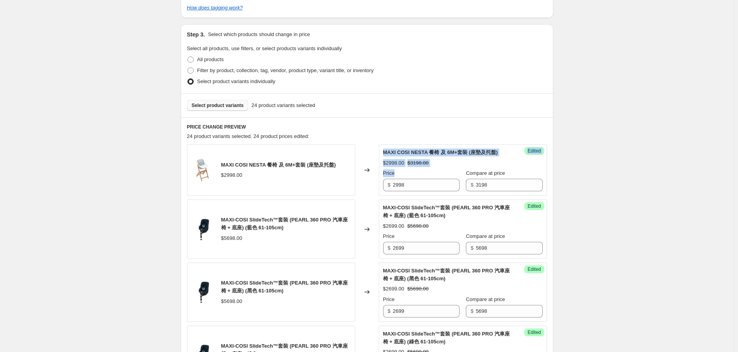
drag, startPoint x: 418, startPoint y: 185, endPoint x: 373, endPoint y: 201, distance: 47.2
click at [351, 196] on div "MAXI COSI NESTA 餐椅 及 6M+套裝 (座墊及托盤) $2998.00 Changed to Success Edited MAXI COSI…" at bounding box center [367, 169] width 360 height 51
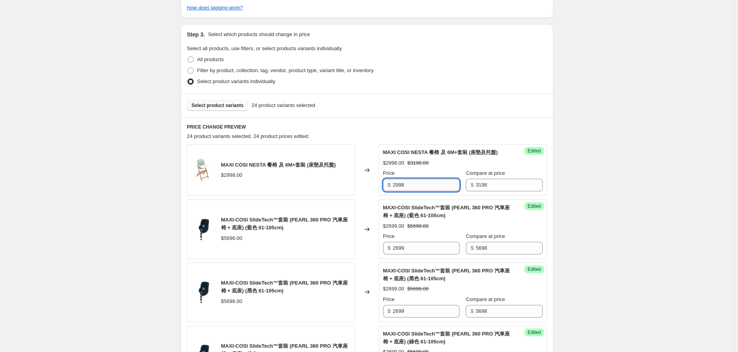
click at [424, 191] on input "2998" at bounding box center [426, 185] width 67 height 13
drag, startPoint x: 311, startPoint y: 203, endPoint x: 306, endPoint y: 203, distance: 5.1
click at [307, 196] on div "MAXI COSI NESTA 餐椅 及 6M+套裝 (座墊及托盤) $2998.00 Changed to Success Edited MAXI COSI…" at bounding box center [367, 169] width 360 height 51
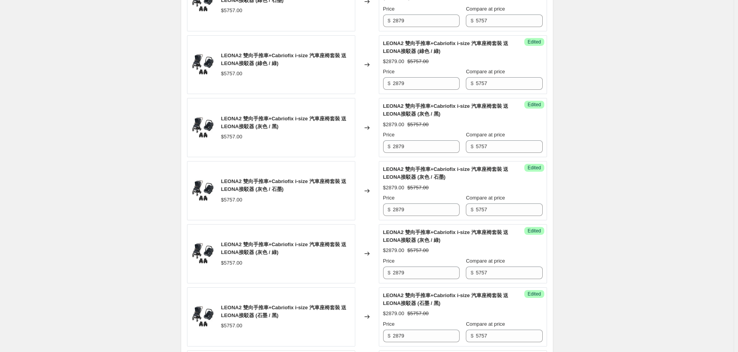
scroll to position [841, 0]
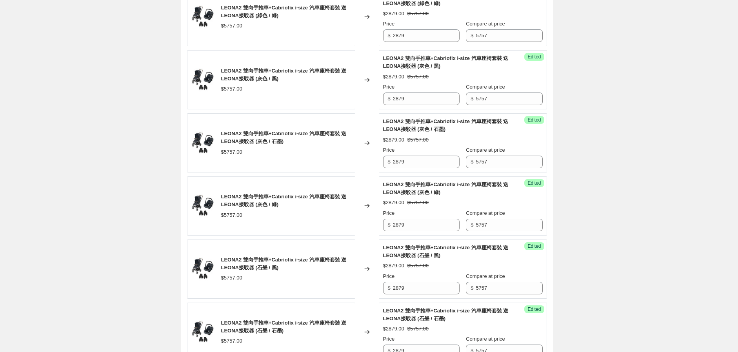
type input "2175"
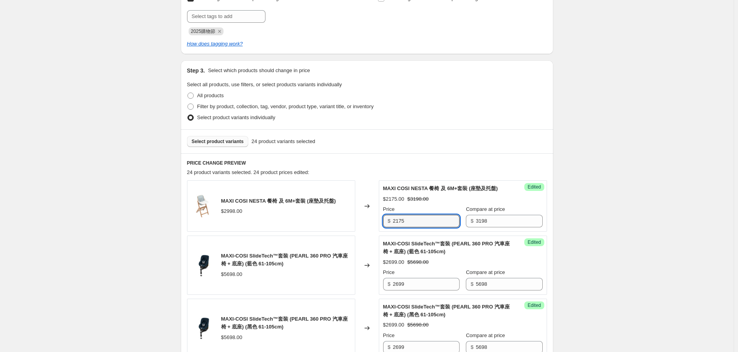
scroll to position [174, 0]
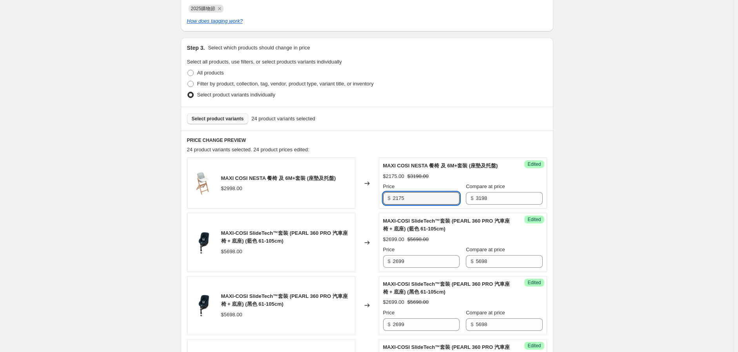
click at [226, 120] on span "Select product variants" at bounding box center [218, 119] width 52 height 6
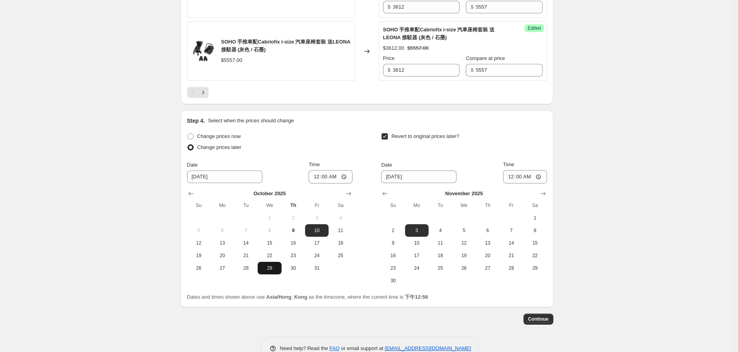
scroll to position [1530, 0]
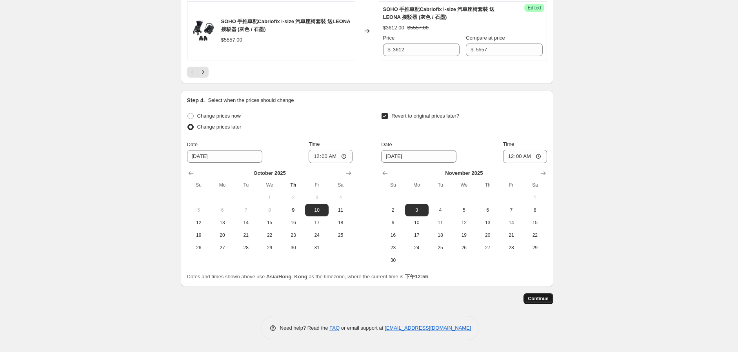
click at [543, 296] on span "Continue" at bounding box center [538, 299] width 20 height 6
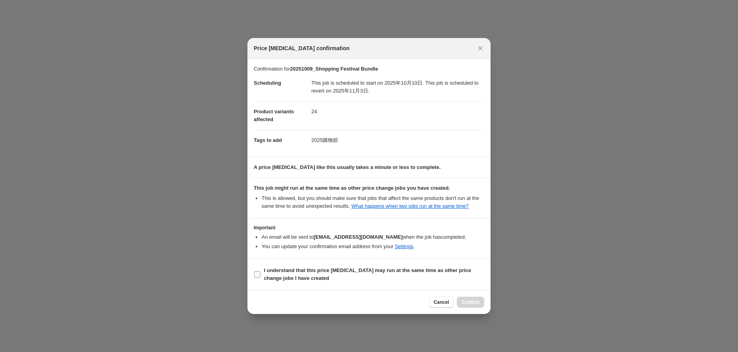
click at [283, 275] on b "I understand that this price [MEDICAL_DATA] may run at the same time as other p…" at bounding box center [367, 275] width 207 height 14
click at [260, 275] on input "I understand that this price [MEDICAL_DATA] may run at the same time as other p…" at bounding box center [257, 274] width 6 height 6
checkbox input "true"
drag, startPoint x: 479, startPoint y: 306, endPoint x: 477, endPoint y: 300, distance: 5.7
click at [478, 305] on span "Confirm" at bounding box center [471, 302] width 18 height 6
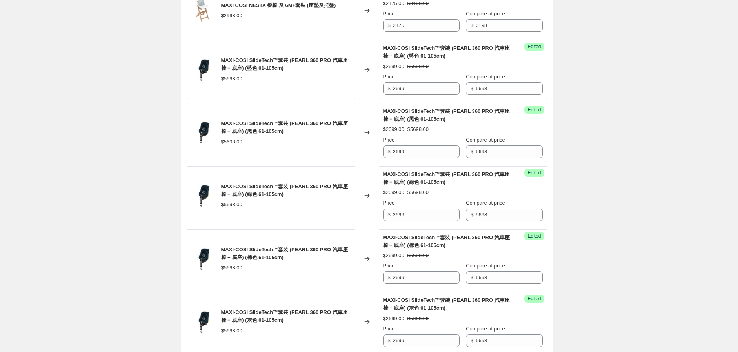
scroll to position [265, 0]
